Goal: Task Accomplishment & Management: Complete application form

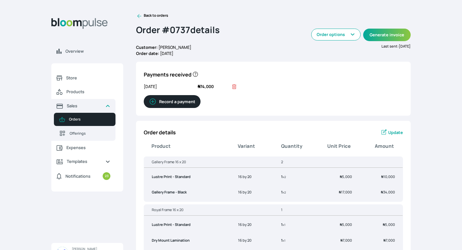
click at [139, 16] on icon at bounding box center [139, 16] width 4 height 4
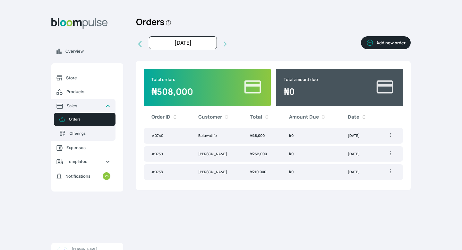
click at [379, 43] on button "Add new order" at bounding box center [386, 42] width 50 height 13
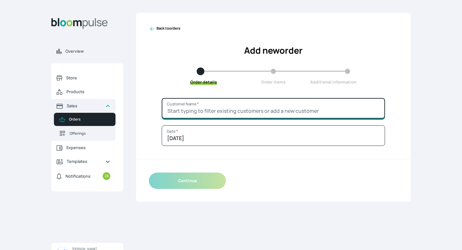
click at [206, 107] on input "Customer Name *" at bounding box center [273, 108] width 223 height 21
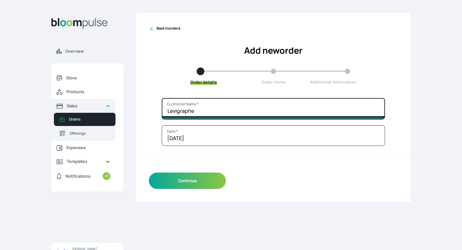
type input "Levigrapher"
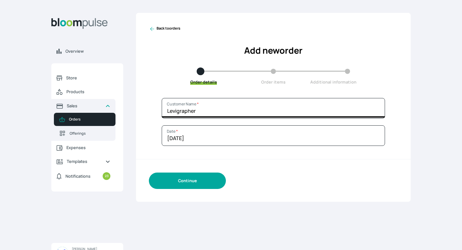
click at [195, 185] on button "Continue" at bounding box center [187, 180] width 77 height 16
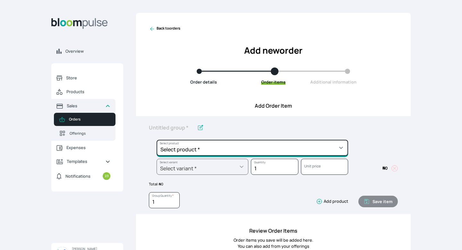
click at [217, 143] on select "Select product * Big Frame (Black) Canvas Print Canvas Stretching Certificate P…" at bounding box center [253, 148] width 192 height 16
select select "a9f19bd2-f1a8-4b74-ae51-3a75659f3a28"
click at [157, 140] on select "Select product * Big Frame (Black) Canvas Print Canvas Stretching Certificate P…" at bounding box center [253, 148] width 192 height 16
type input "Lustre Print - Standard"
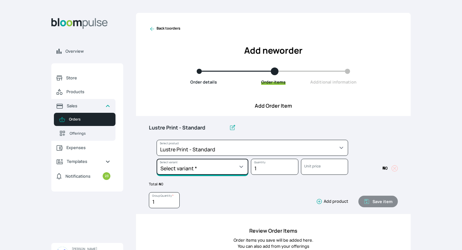
click at [211, 170] on select "Select variant * 10 by 10 10 by 12 10 by 15 10 by 16 11 by 12 11 by 14 11.7 by …" at bounding box center [203, 167] width 92 height 16
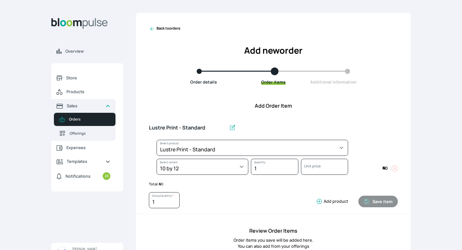
select select "a9f19bd2-f1a8-4b74-ae51-3a75659f3a28"
select select "ebbfd509-cb6a-4295-b7ed-acdbc4bf4277"
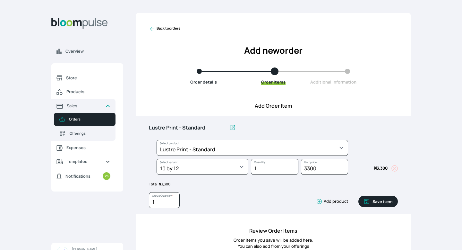
click at [320, 202] on icon "button" at bounding box center [319, 201] width 6 height 6
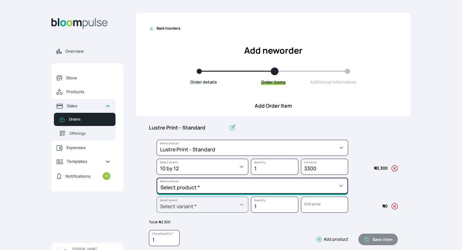
click at [274, 179] on select "Select product * Big Frame (Black) Canvas Print Canvas Stretching Certificate P…" at bounding box center [253, 186] width 192 height 16
select select "5fa67804-61d7-459d-93b4-9e8949636f1b"
click at [157, 178] on select "Select product * Big Frame (Black) Canvas Print Canvas Stretching Certificate P…" at bounding box center [253, 186] width 192 height 16
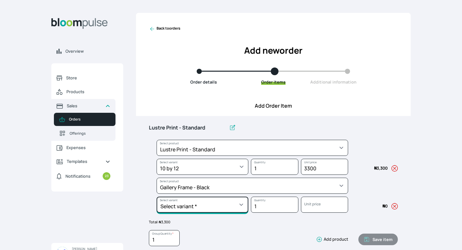
click at [197, 211] on select "Select variant * 10 by 10 10 by 12 10 by 13 10 by 15 10 by 16 11 by 12 11 by 14…" at bounding box center [203, 204] width 92 height 16
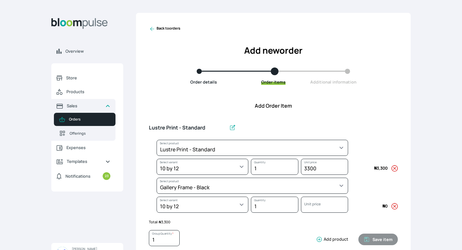
select select "5fa67804-61d7-459d-93b4-9e8949636f1b"
select select "0f80e7f3-5a66-4f64-b3f8-9cdd2c5c8b5c"
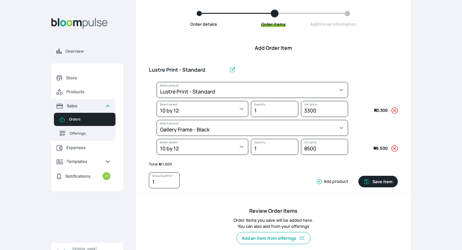
scroll to position [60, 0]
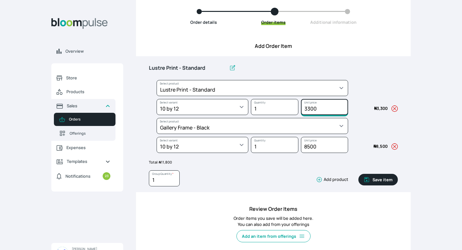
click at [310, 108] on input "3300" at bounding box center [324, 107] width 47 height 16
type input "3500"
click at [208, 66] on input "Lustre Print - Standard" at bounding box center [188, 67] width 78 height 13
type input "L"
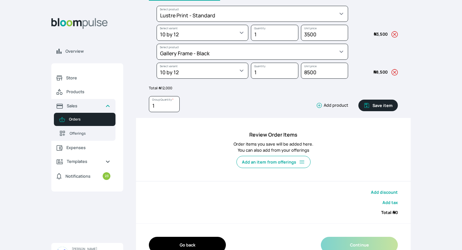
scroll to position [150, 0]
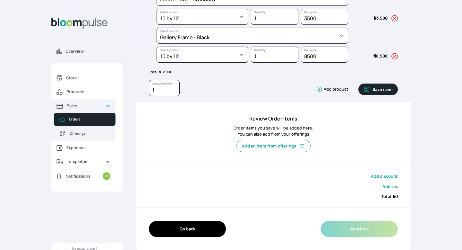
type input "Gallery Frame 10 x 12"
click at [380, 90] on button "Save item" at bounding box center [378, 89] width 39 height 12
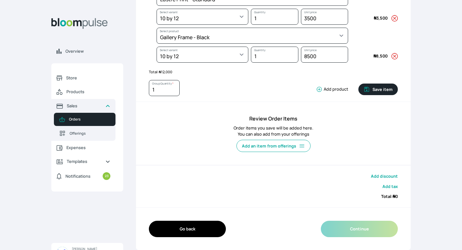
scroll to position [125, 0]
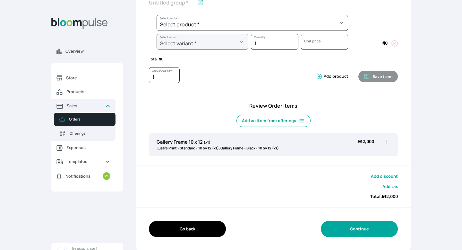
click at [348, 229] on button "Continue" at bounding box center [359, 229] width 77 height 16
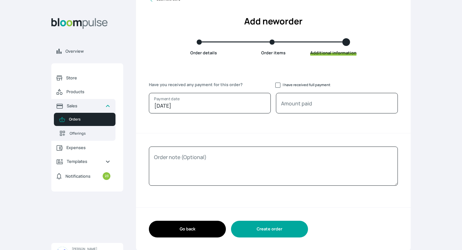
click at [248, 231] on button "Create order" at bounding box center [269, 229] width 77 height 16
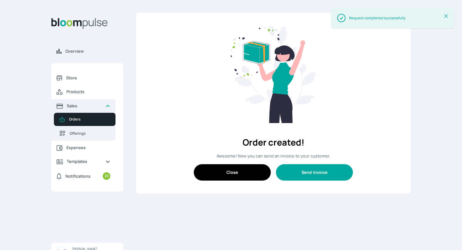
click at [291, 172] on button "Send invoice" at bounding box center [314, 172] width 77 height 16
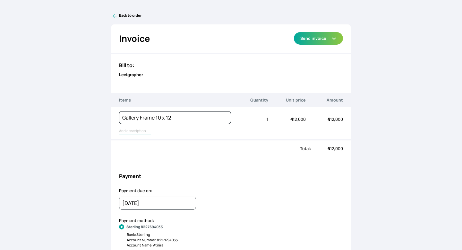
click at [135, 132] on input "text" at bounding box center [135, 131] width 32 height 8
type input "Lustre Print - Standard, Gallery Frame - Black"
click at [323, 43] on button "Send invoice" at bounding box center [318, 38] width 49 height 13
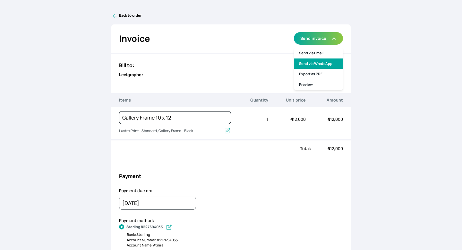
click at [322, 62] on link "Send via WhatsApp" at bounding box center [318, 63] width 49 height 11
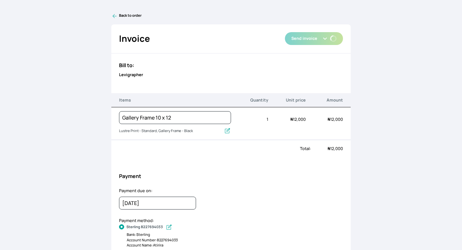
type textarea "[PERSON_NAME] has sent you an invoice of ₦12,000. Due on [DATE]."
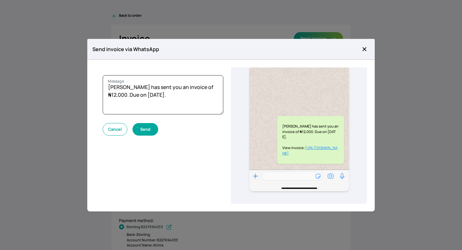
click at [148, 129] on button "Send" at bounding box center [146, 129] width 26 height 13
